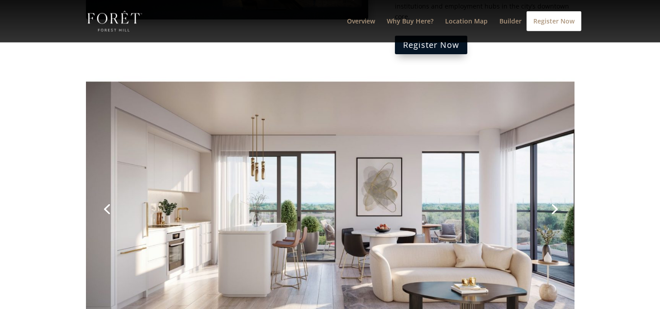
scroll to position [1148, 0]
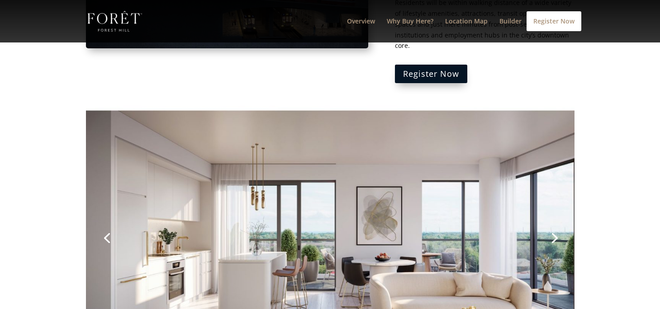
click at [555, 226] on link "Next" at bounding box center [553, 237] width 22 height 22
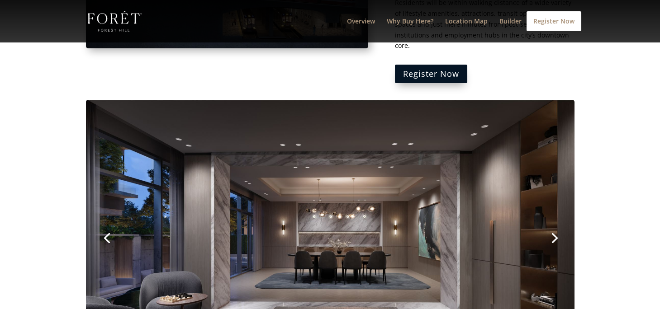
click at [555, 226] on link "Next" at bounding box center [553, 237] width 22 height 22
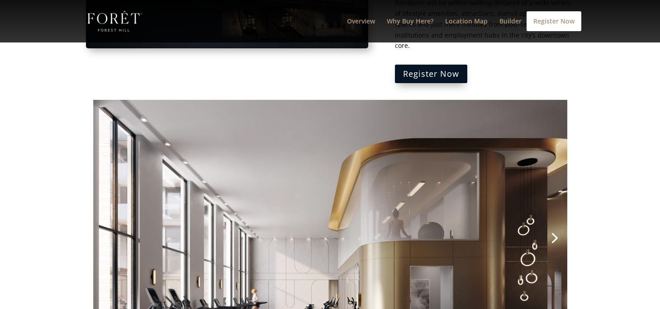
click at [555, 226] on link "Next" at bounding box center [553, 237] width 22 height 22
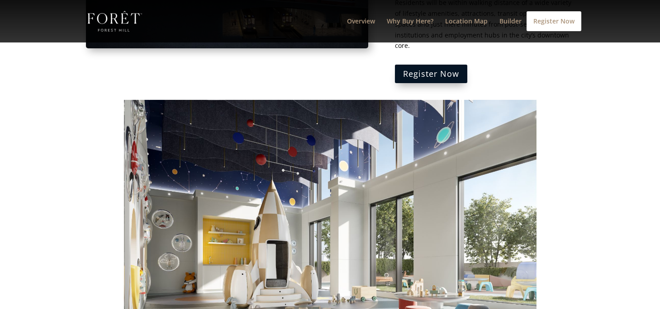
click at [555, 226] on link "Next" at bounding box center [553, 237] width 22 height 22
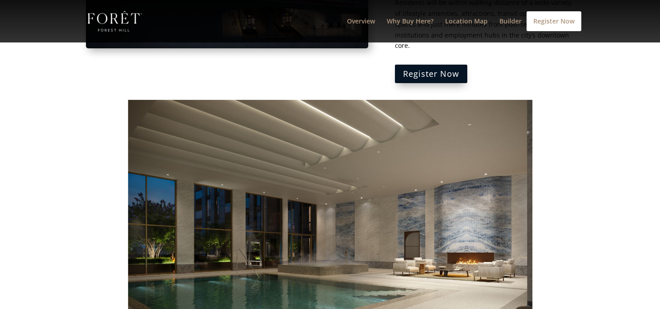
click at [555, 226] on link "Next" at bounding box center [553, 237] width 22 height 22
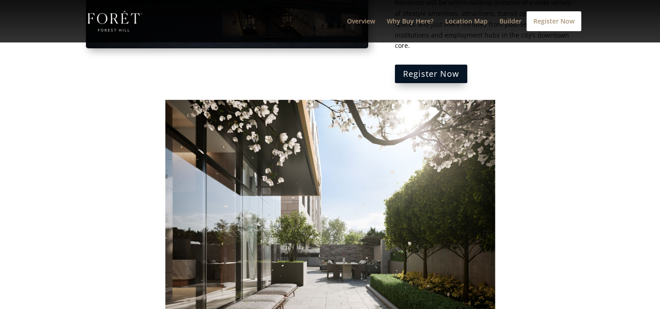
click at [175, 186] on img at bounding box center [330, 237] width 488 height 275
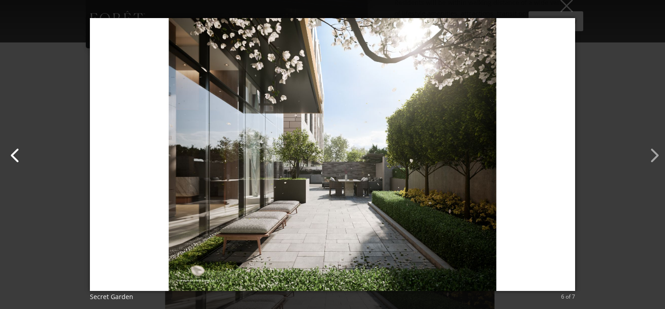
click at [18, 161] on button "button" at bounding box center [11, 151] width 22 height 22
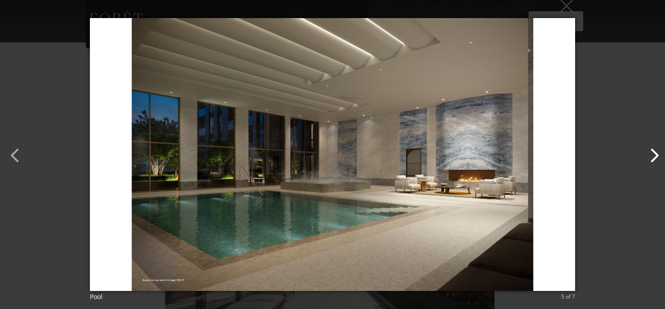
click at [654, 161] on button "button" at bounding box center [650, 151] width 22 height 22
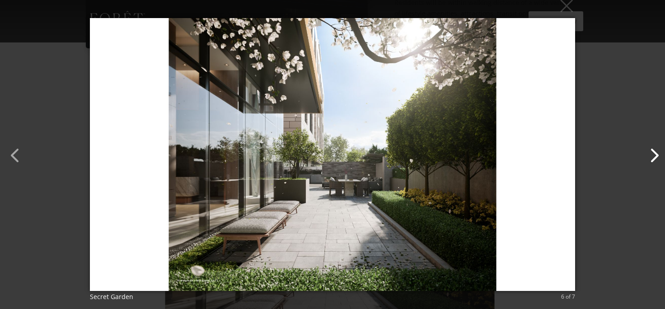
click at [654, 161] on button "button" at bounding box center [650, 151] width 22 height 22
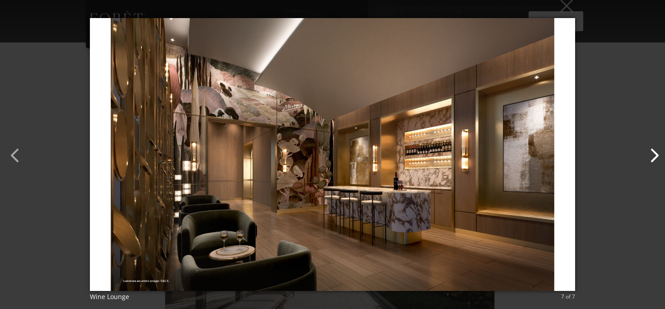
click at [654, 161] on button "button" at bounding box center [650, 151] width 22 height 22
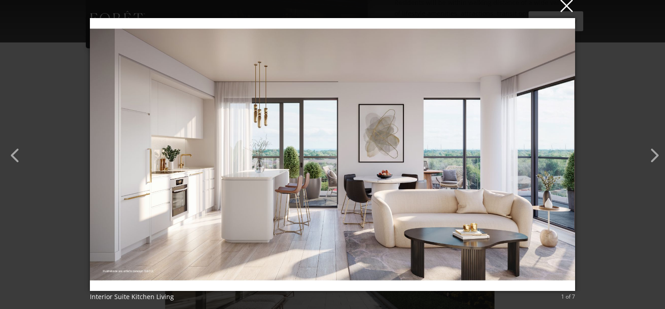
click at [567, 11] on button "×" at bounding box center [336, 5] width 486 height 20
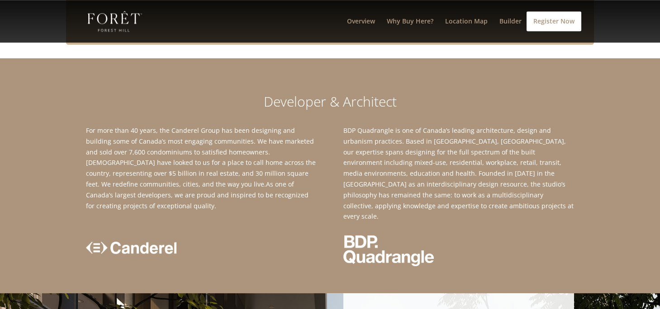
scroll to position [1800, 0]
